Goal: Task Accomplishment & Management: Use online tool/utility

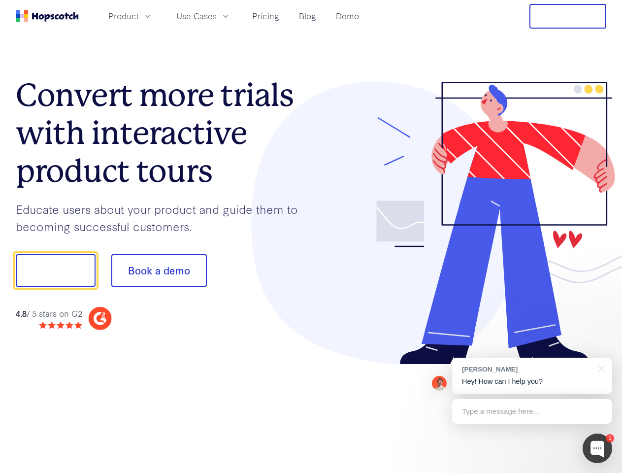
click at [311, 237] on div at bounding box center [459, 223] width 296 height 283
click at [139, 16] on span "Product" at bounding box center [123, 16] width 31 height 12
click at [217, 16] on span "Use Cases" at bounding box center [196, 16] width 40 height 12
click at [568, 16] on button "Free Trial" at bounding box center [568, 16] width 77 height 25
click at [55, 270] on button "Show me!" at bounding box center [56, 270] width 80 height 33
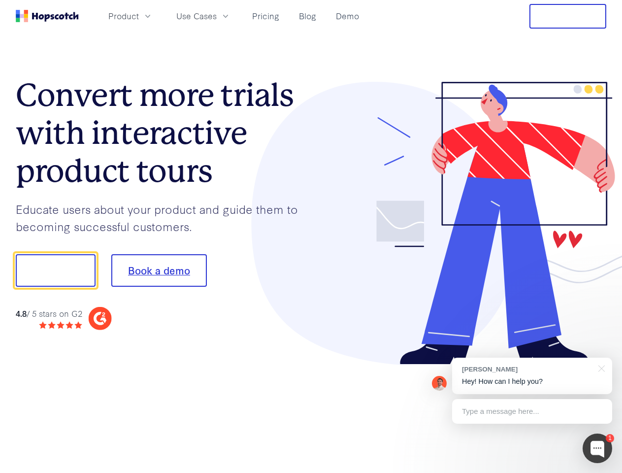
click at [159, 270] on button "Book a demo" at bounding box center [159, 270] width 96 height 33
click at [598, 448] on div at bounding box center [598, 449] width 30 height 30
click at [532, 376] on div "[PERSON_NAME] Hey! How can I help you?" at bounding box center [532, 376] width 160 height 36
click at [600, 368] on div at bounding box center [520, 335] width 185 height 197
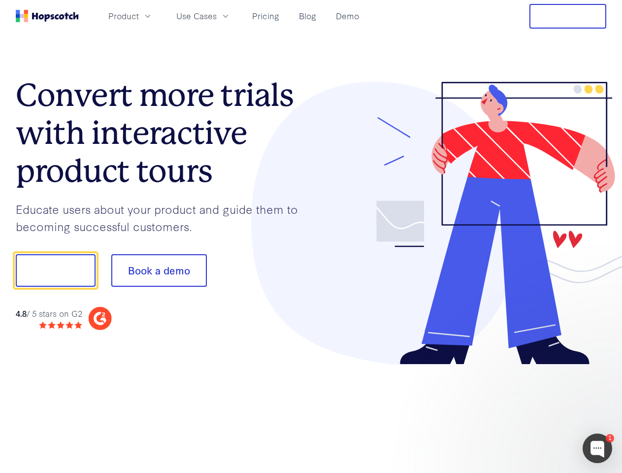
click at [532, 411] on div at bounding box center [520, 335] width 185 height 197
